Goal: Check status: Check status

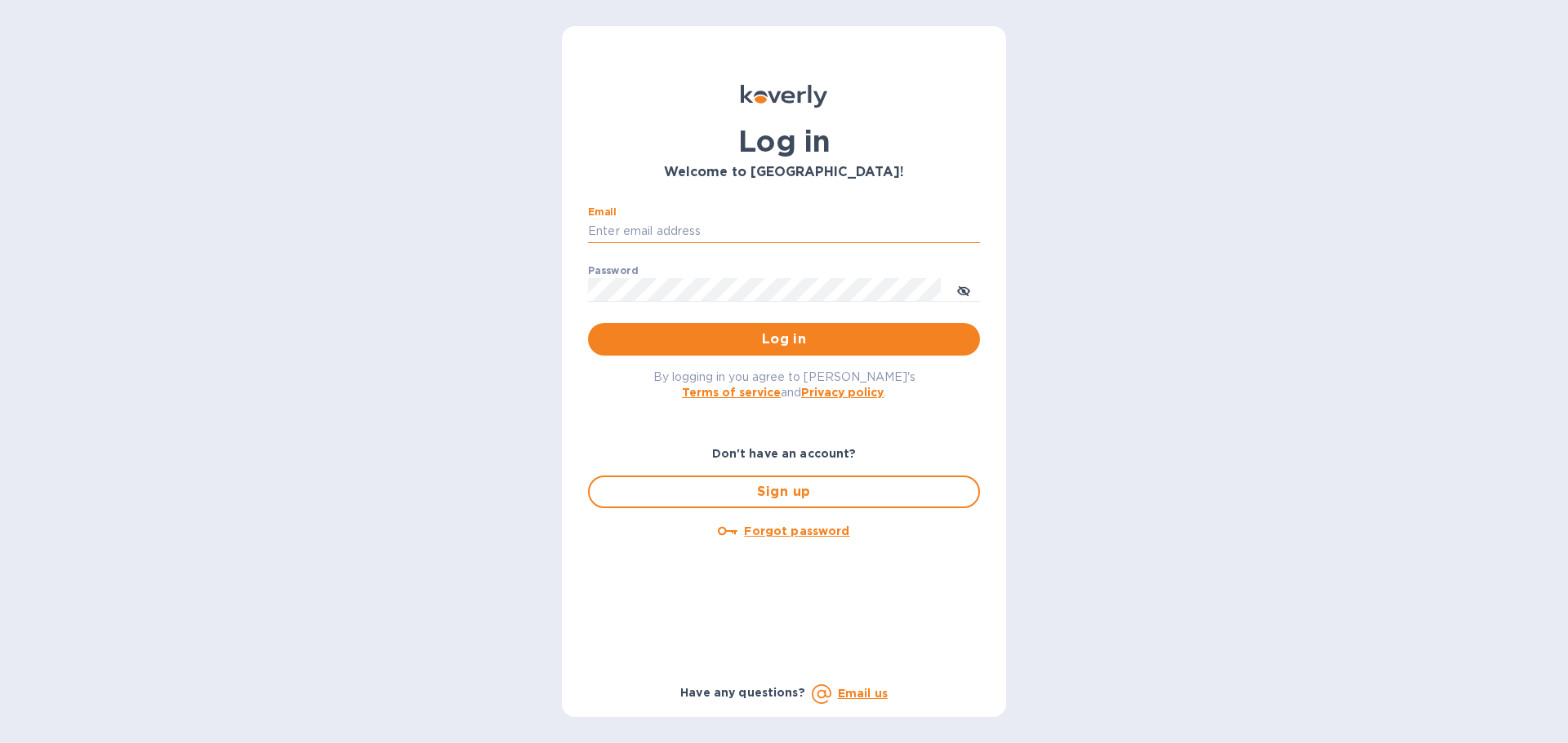
click at [711, 231] on input "Email" at bounding box center [784, 232] width 392 height 24
type input "kelly.christensen@shipspry.com"
click at [757, 316] on p "​" at bounding box center [784, 314] width 392 height 19
click at [771, 337] on span "Log in" at bounding box center [784, 339] width 366 height 19
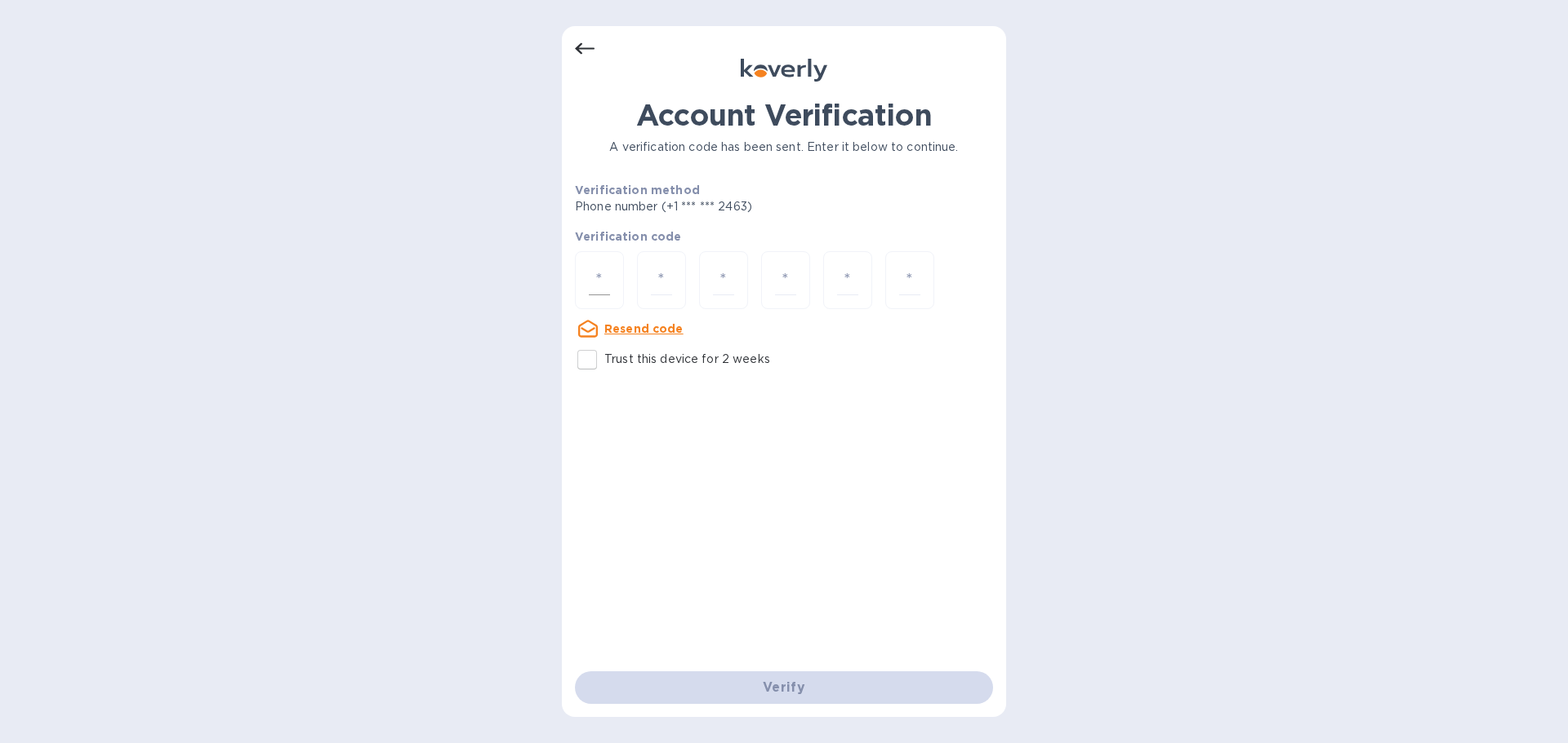
click at [585, 287] on div at bounding box center [599, 280] width 49 height 58
type input "7"
type input "8"
type input "1"
type input "4"
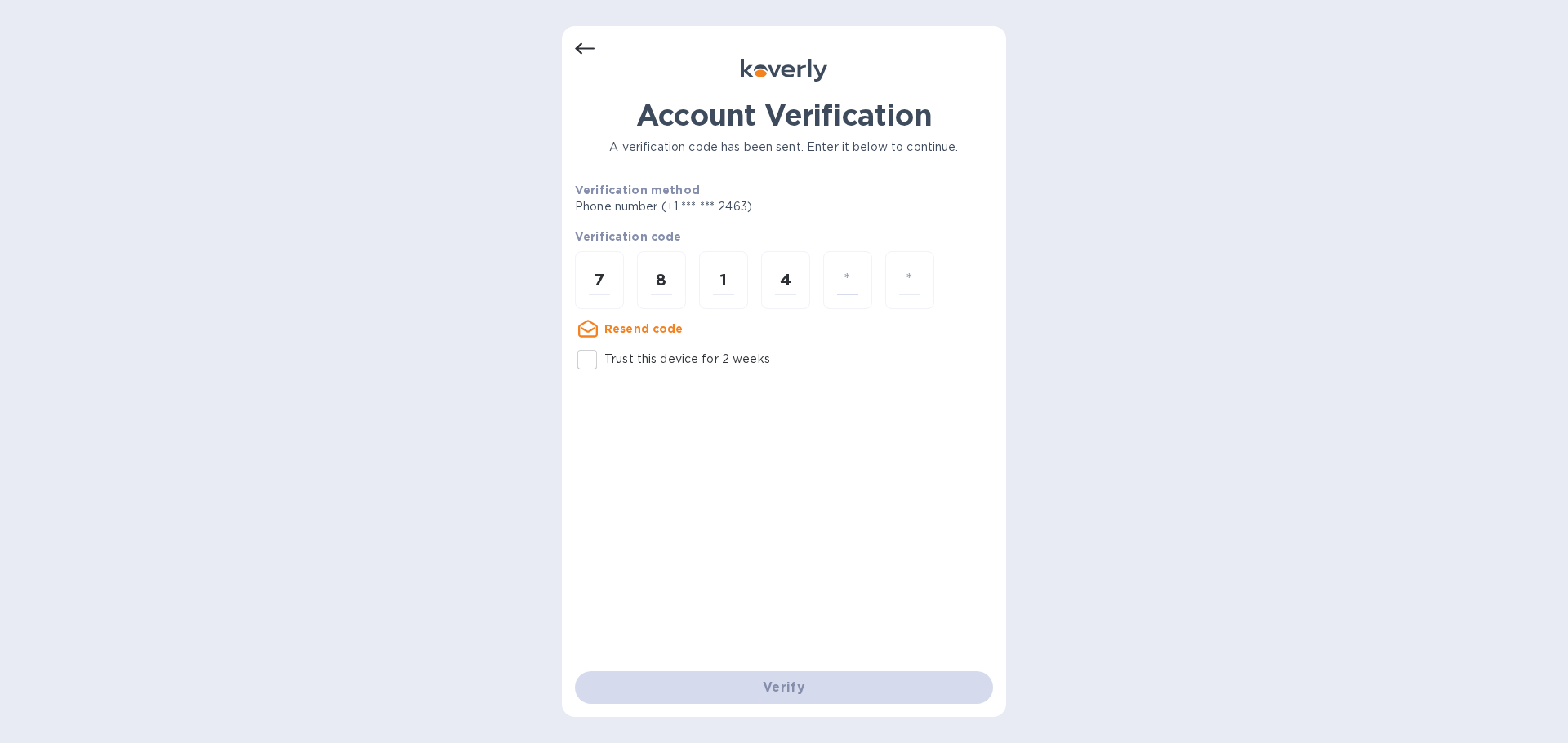
type input "1"
type input "4"
type input "7"
type input "2"
type input "7"
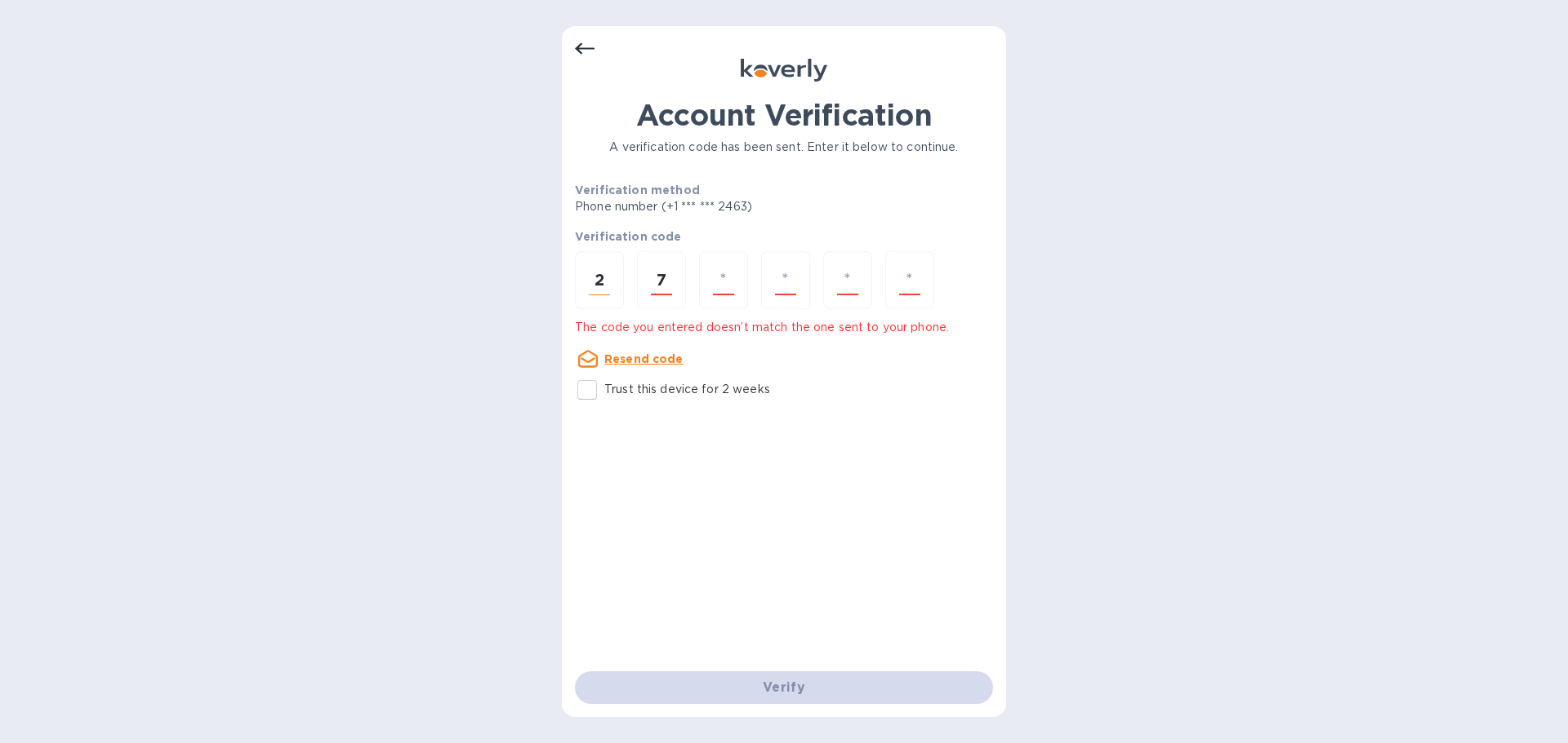
type input "9"
type input "8"
type input "1"
type input "4"
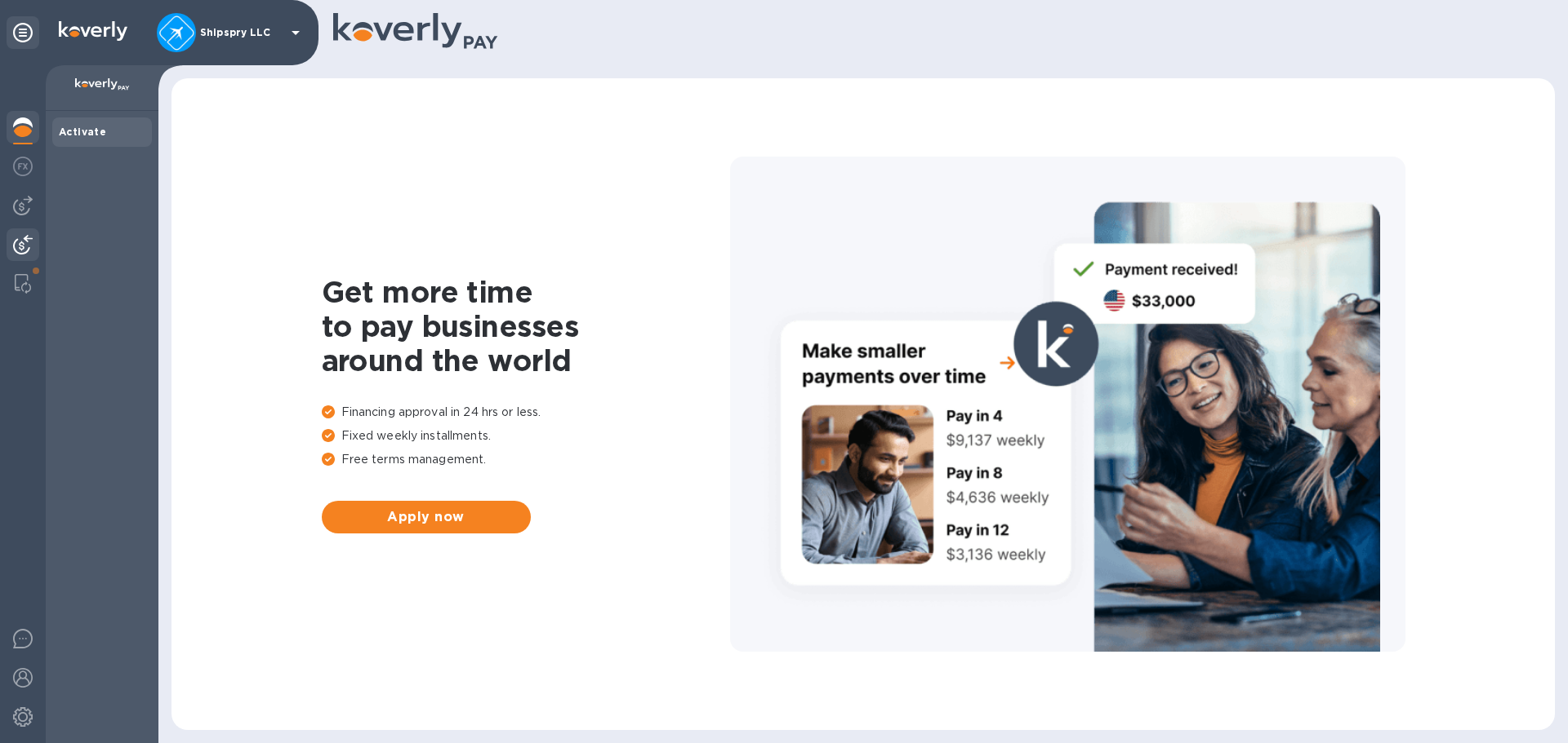
click at [29, 237] on img at bounding box center [23, 245] width 19 height 19
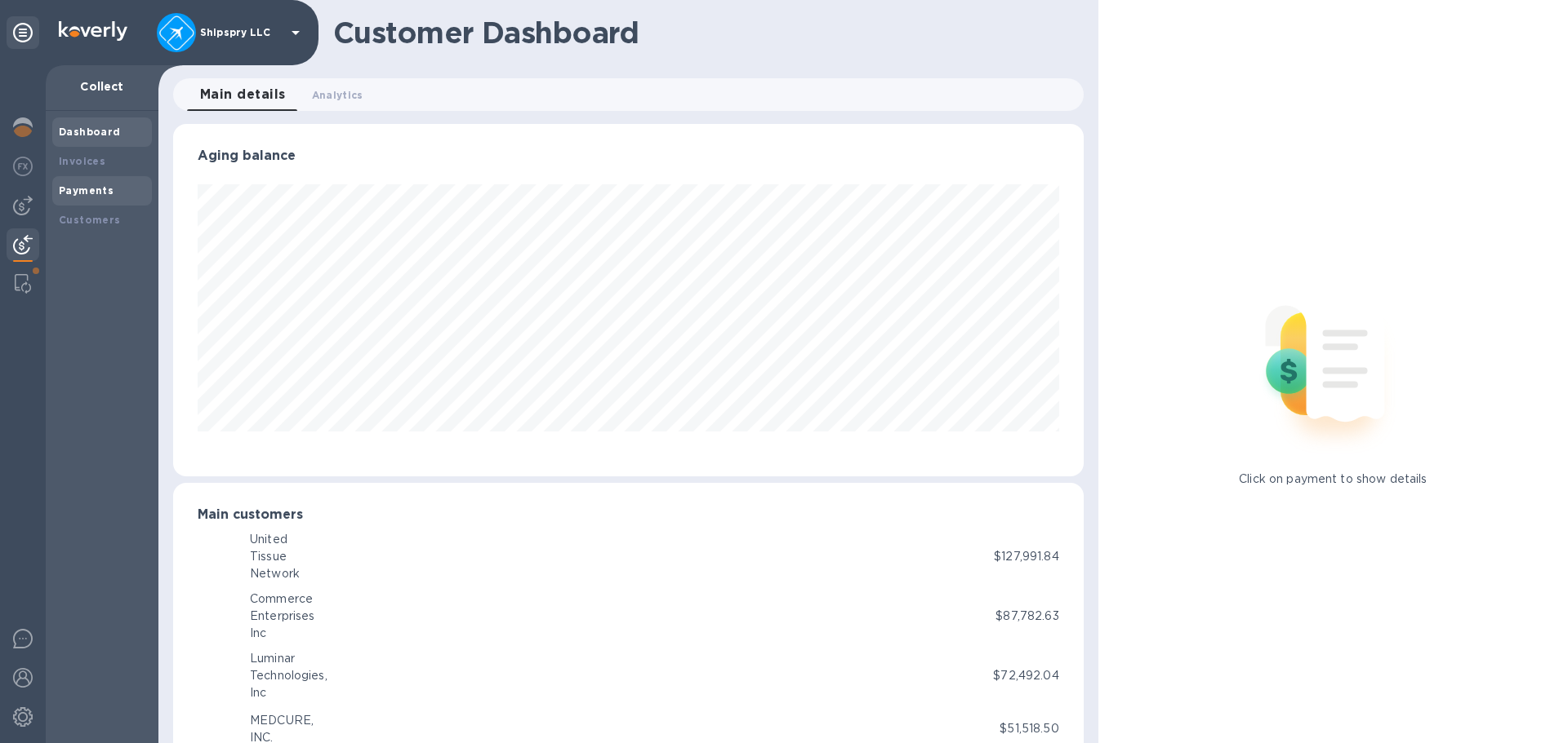
scroll to position [815711, 815627]
click at [110, 184] on div "Payments" at bounding box center [101, 191] width 86 height 17
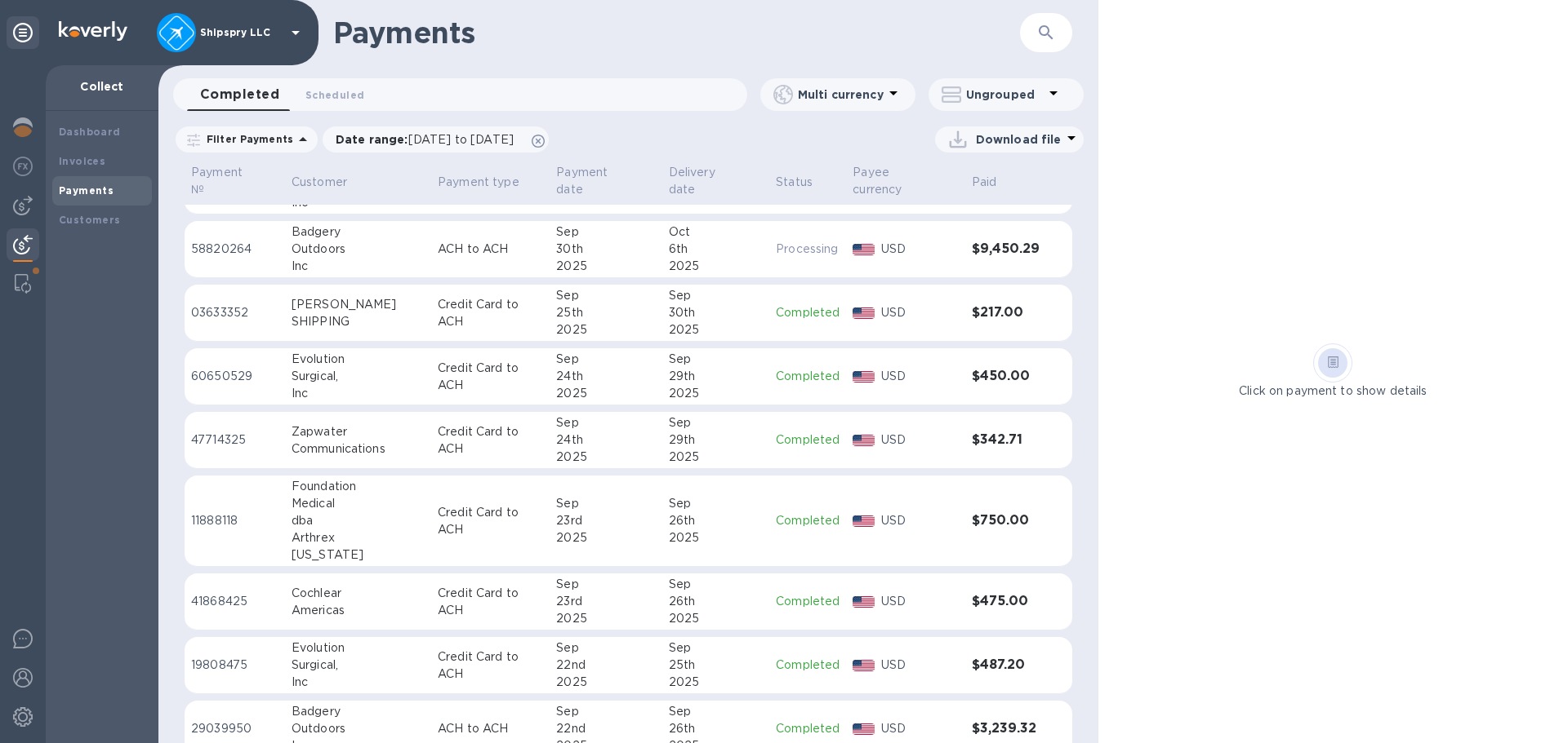
scroll to position [163, 0]
